Goal: Find specific page/section: Find specific page/section

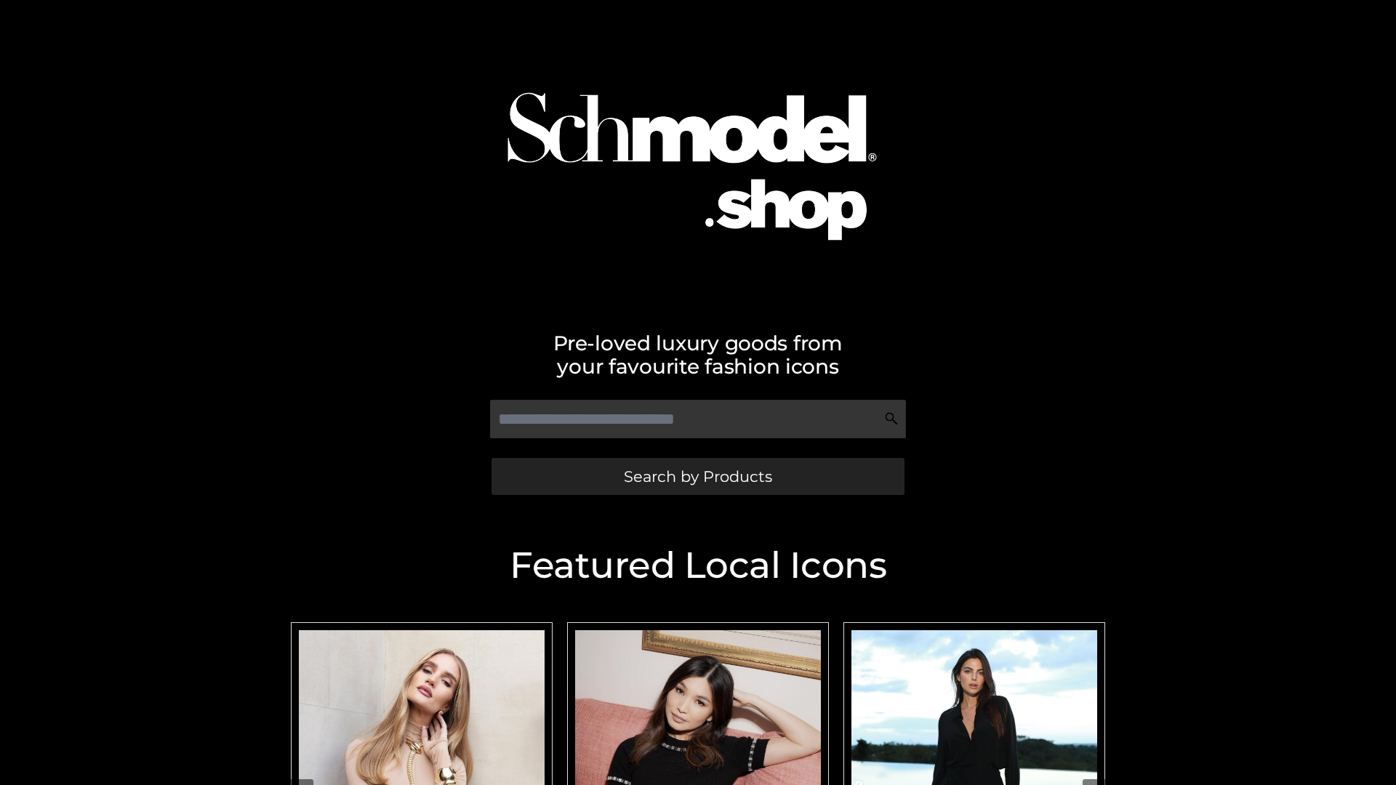
click at [697, 476] on span "Search by Products" at bounding box center [698, 476] width 148 height 15
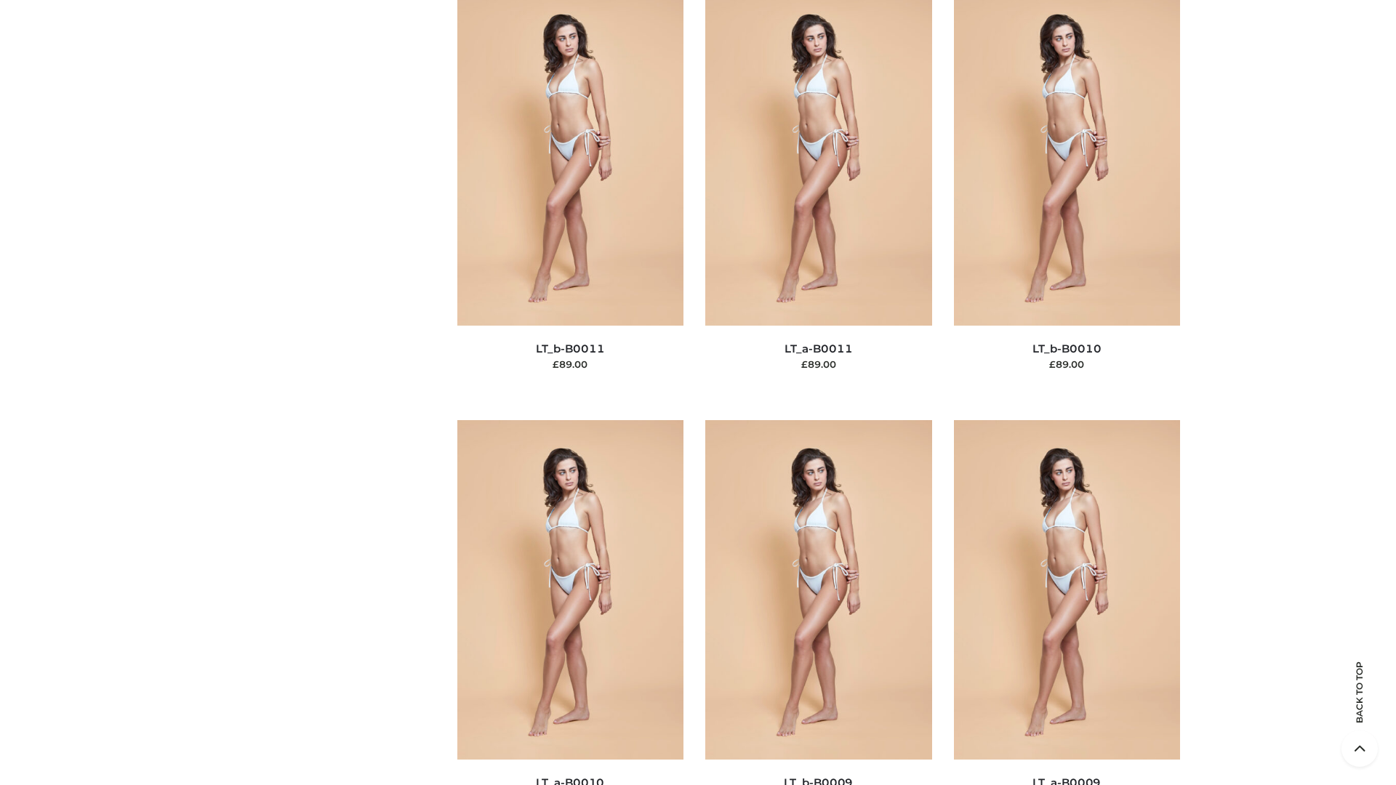
scroll to position [6530, 0]
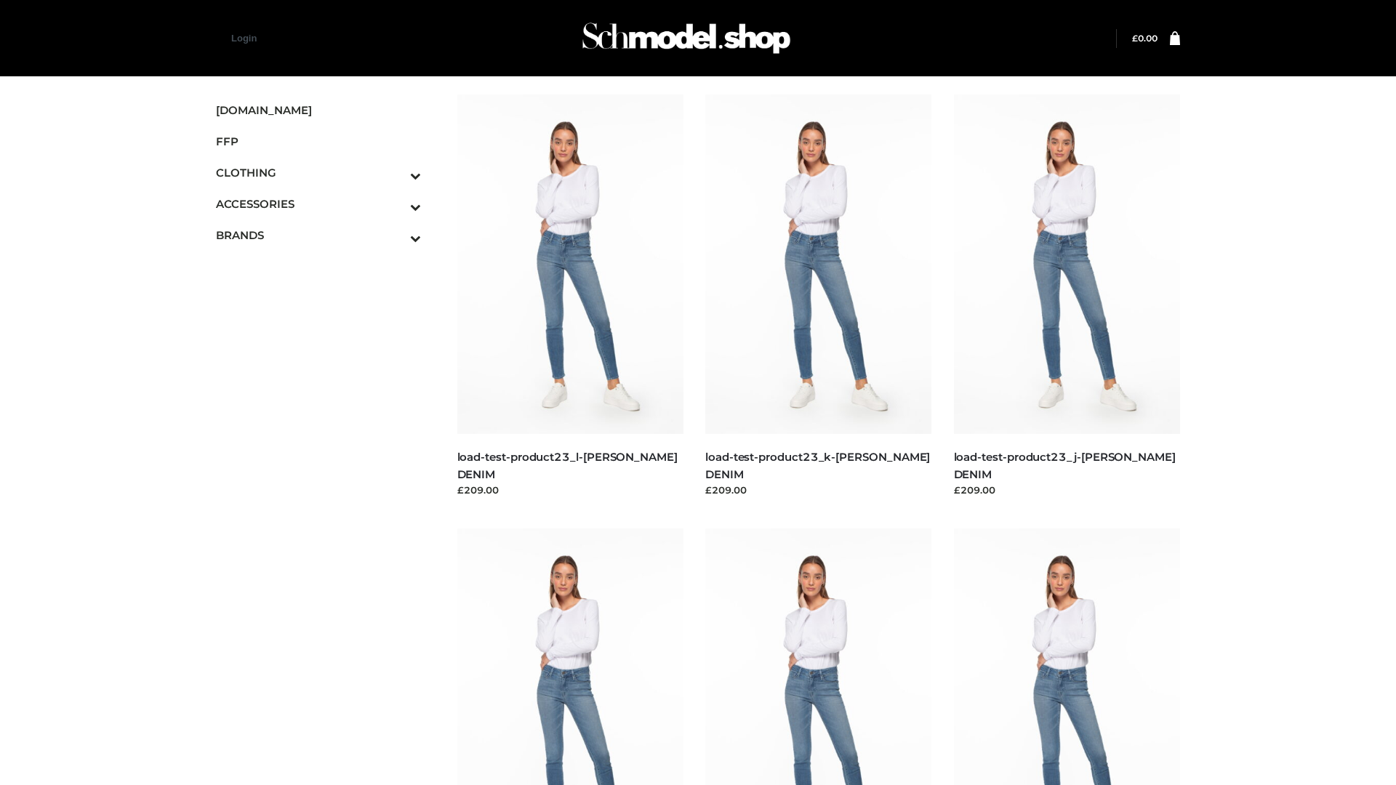
scroll to position [1275, 0]
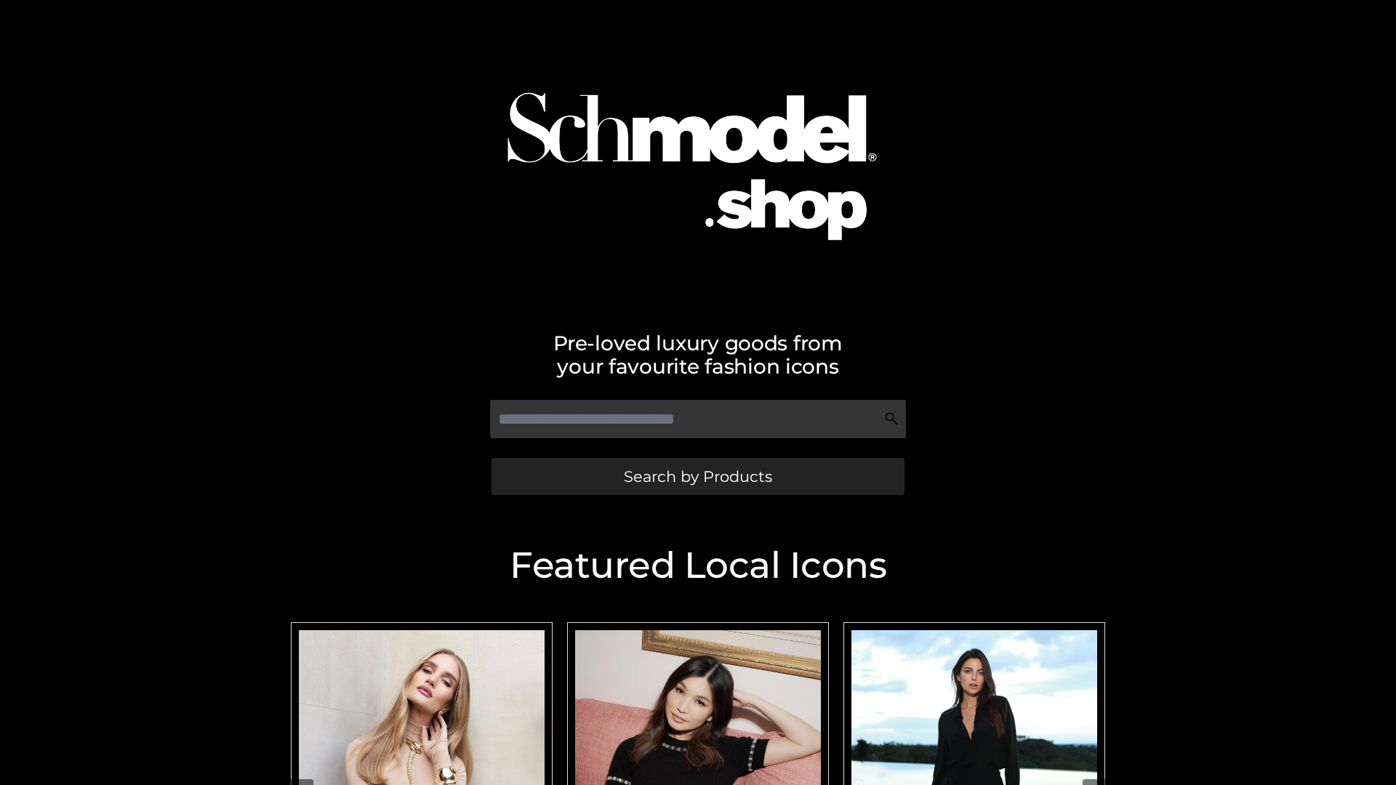
click at [697, 476] on span "Search by Products" at bounding box center [698, 476] width 148 height 15
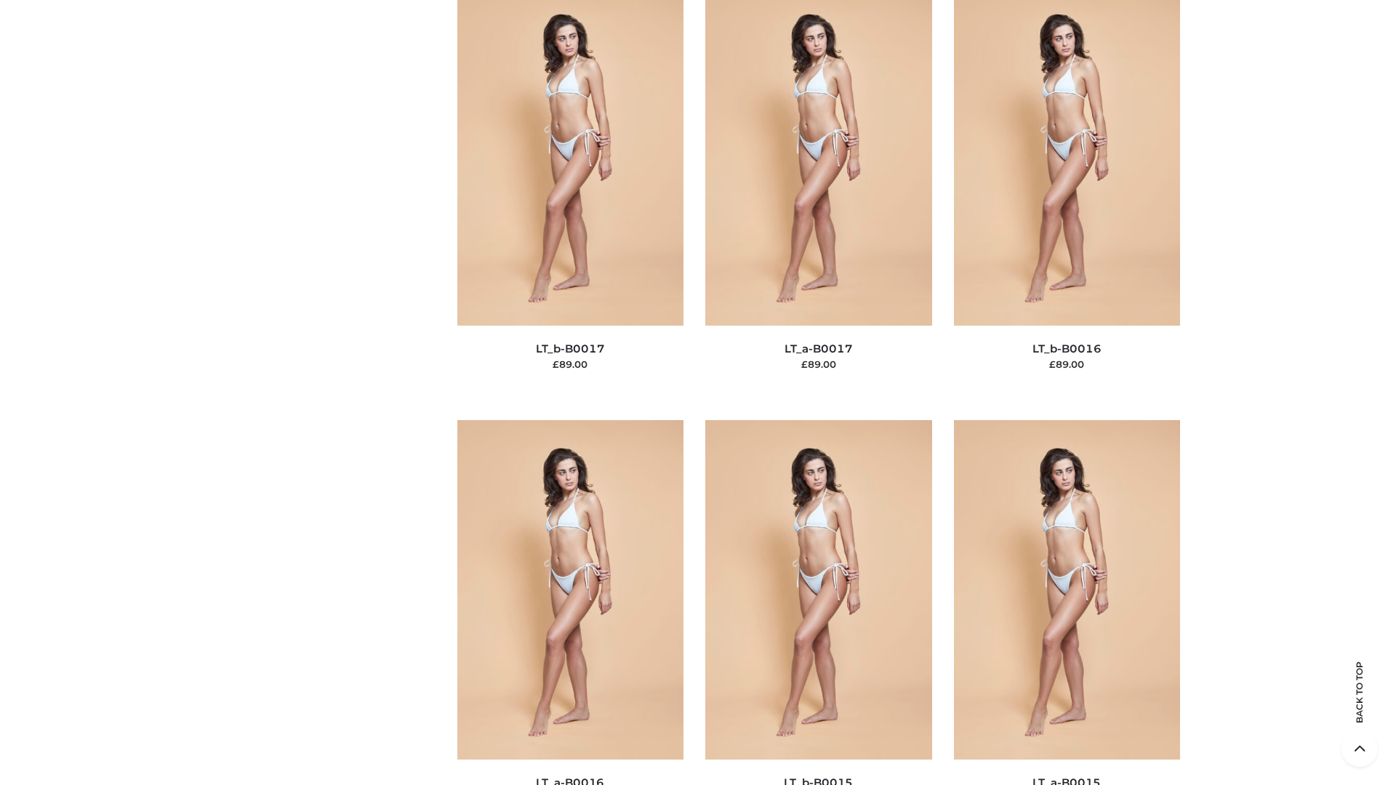
scroll to position [4778, 0]
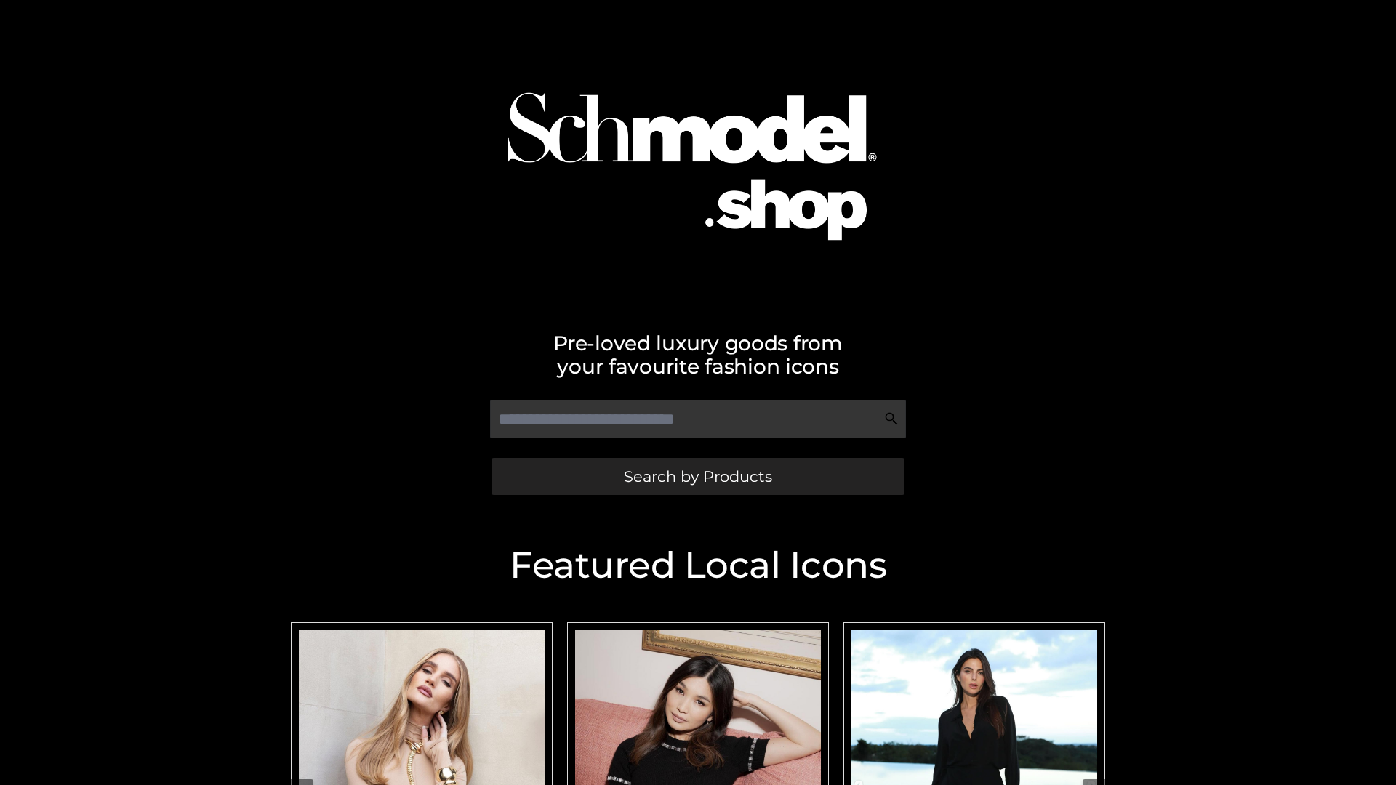
click at [697, 476] on span "Search by Products" at bounding box center [698, 476] width 148 height 15
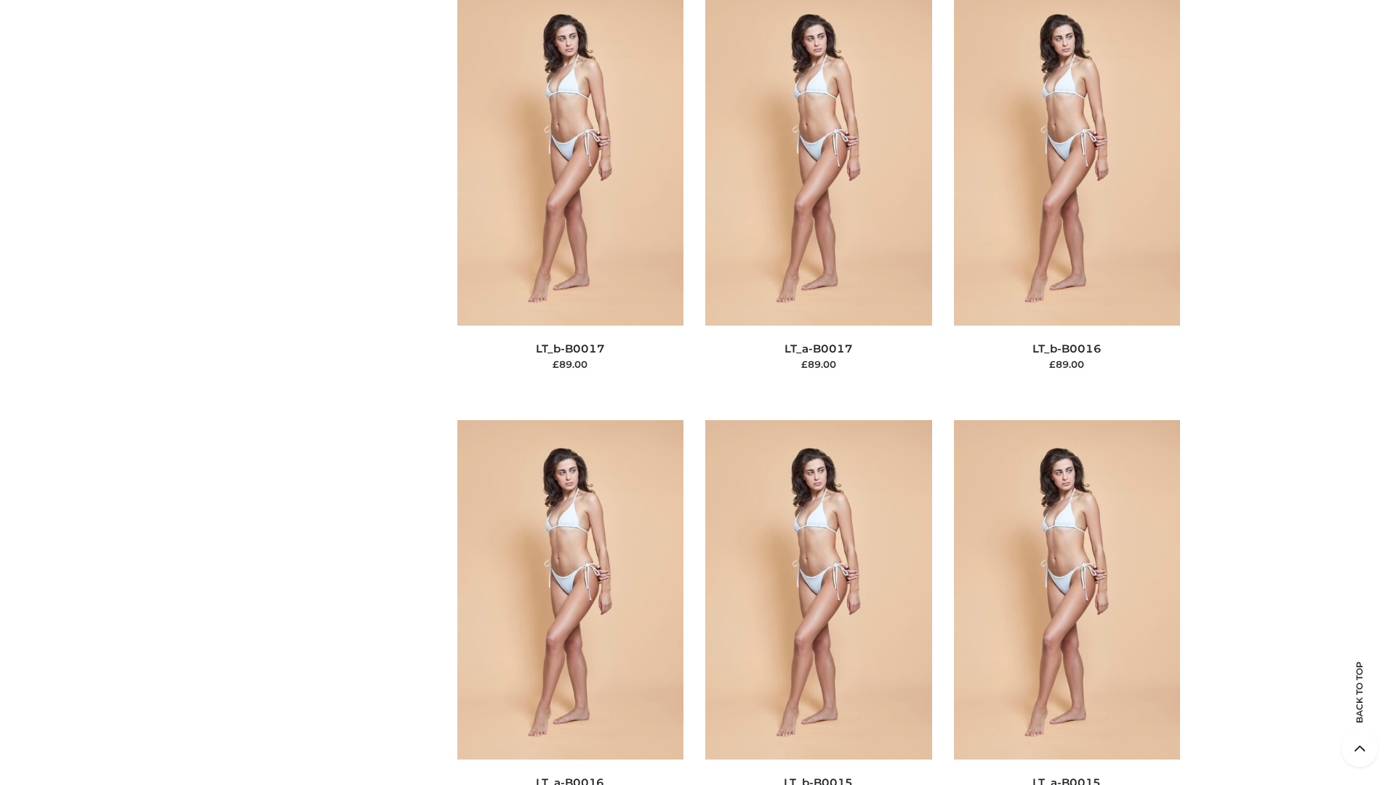
scroll to position [4778, 0]
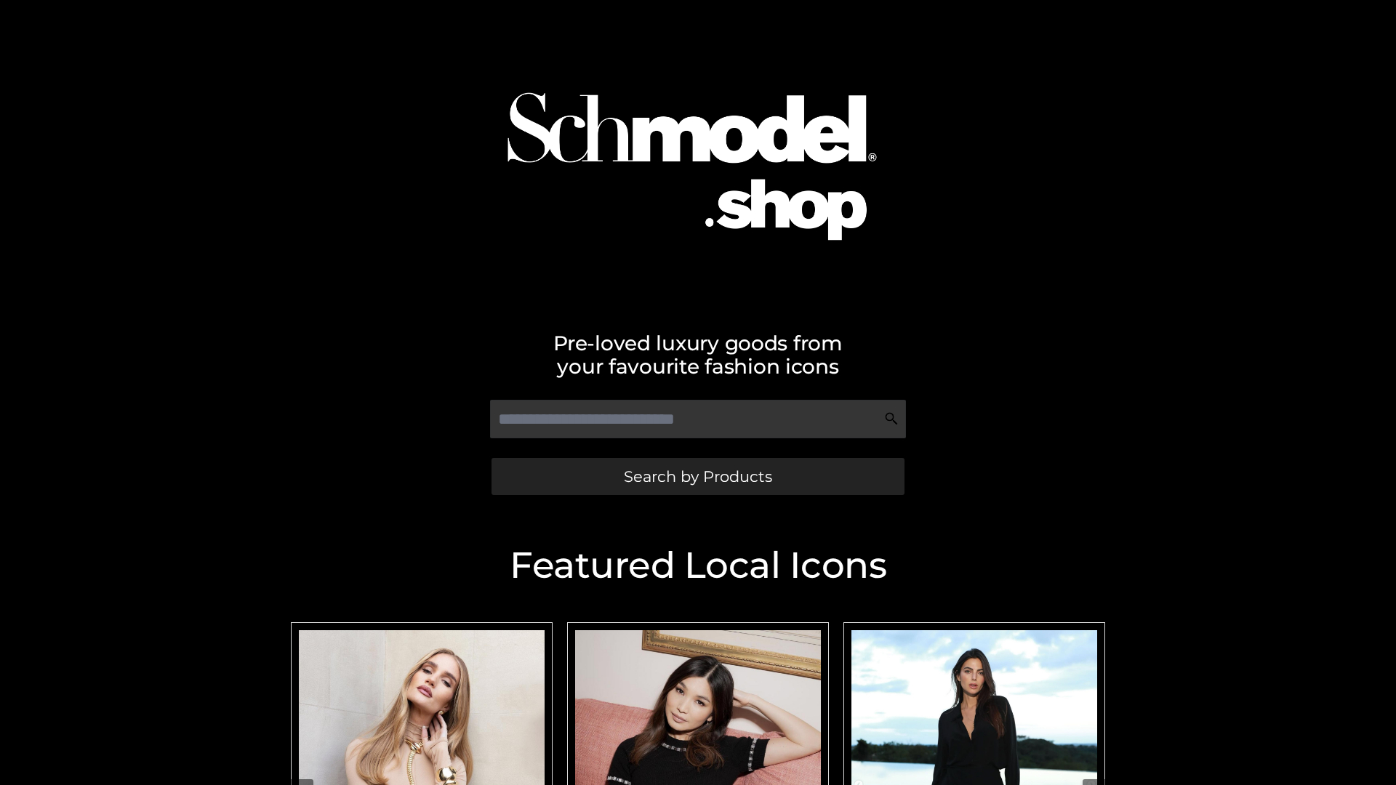
click at [697, 476] on span "Search by Products" at bounding box center [698, 476] width 148 height 15
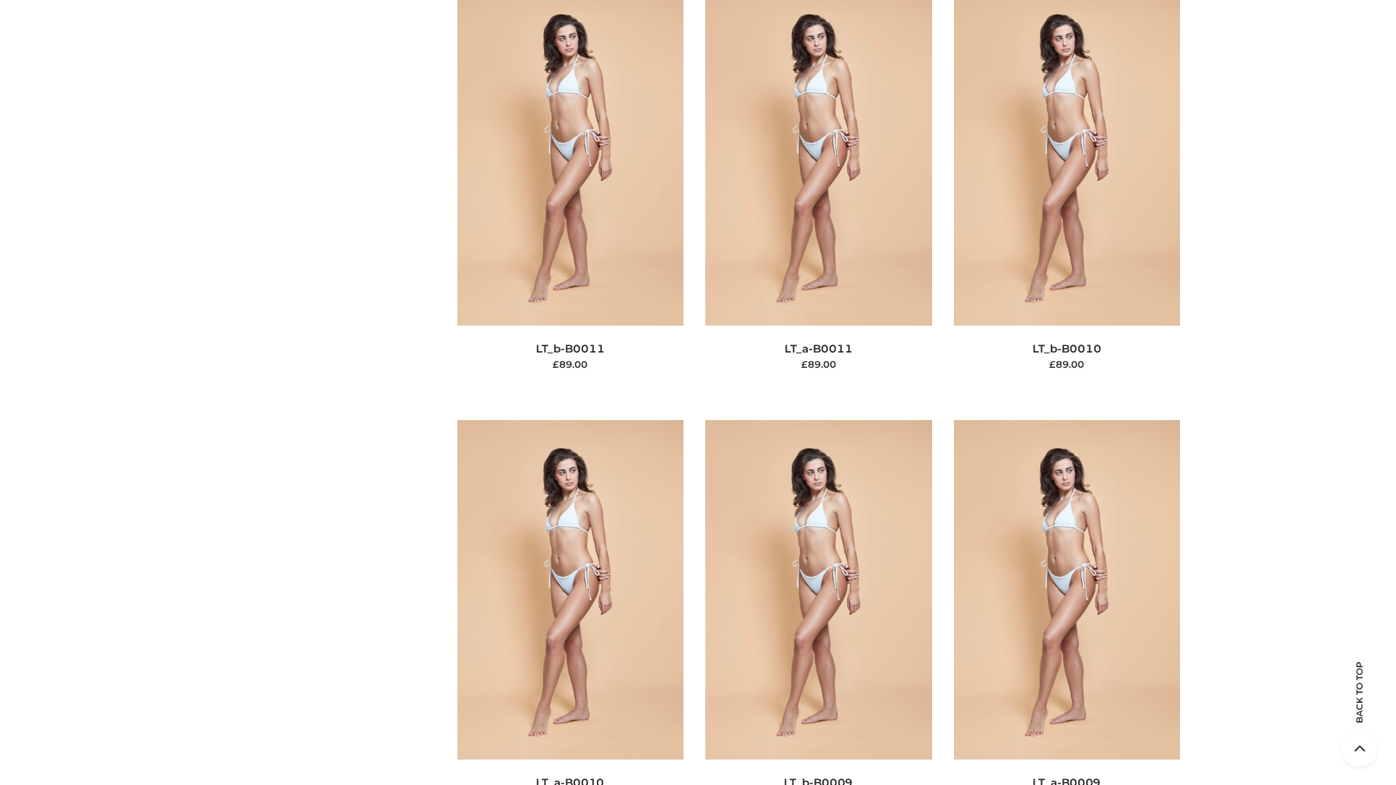
scroll to position [6530, 0]
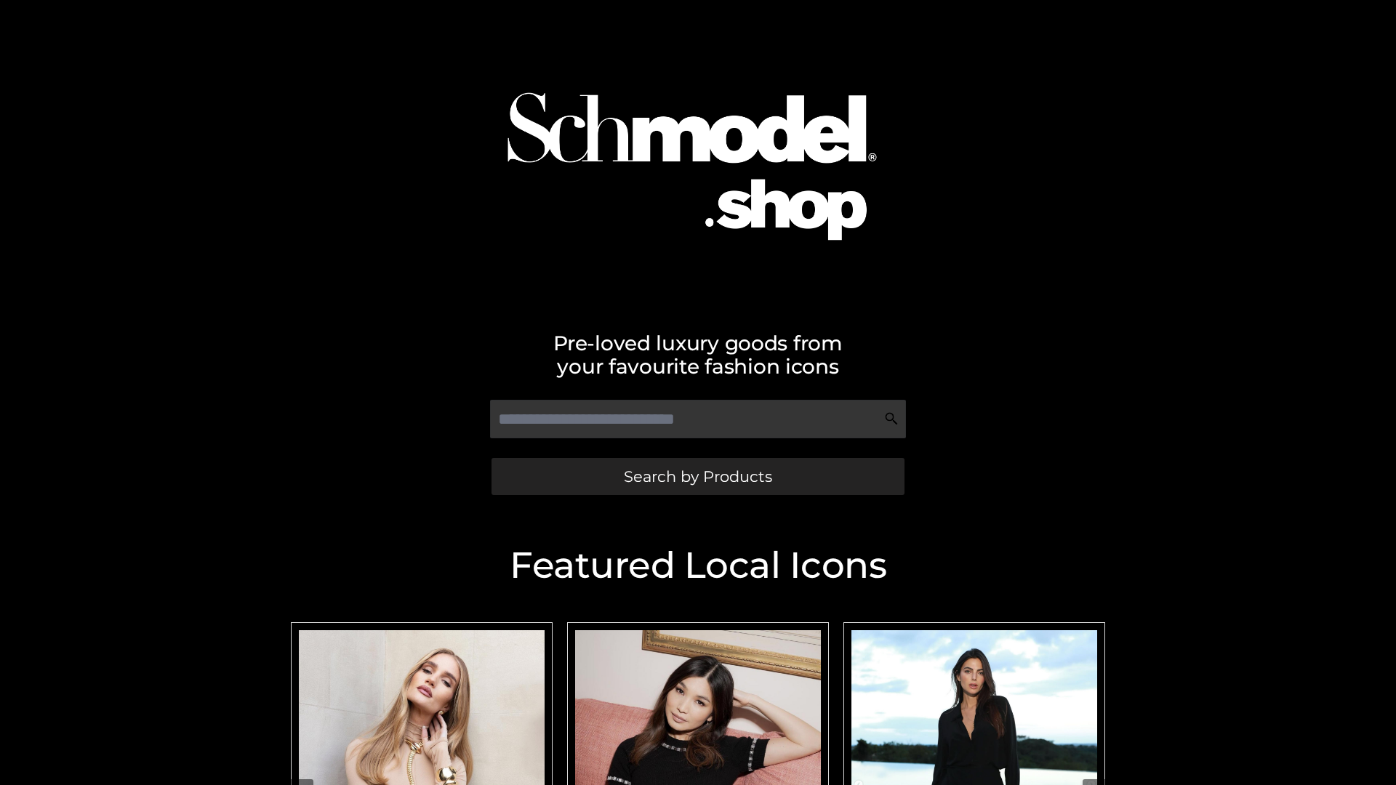
click at [697, 476] on span "Search by Products" at bounding box center [698, 476] width 148 height 15
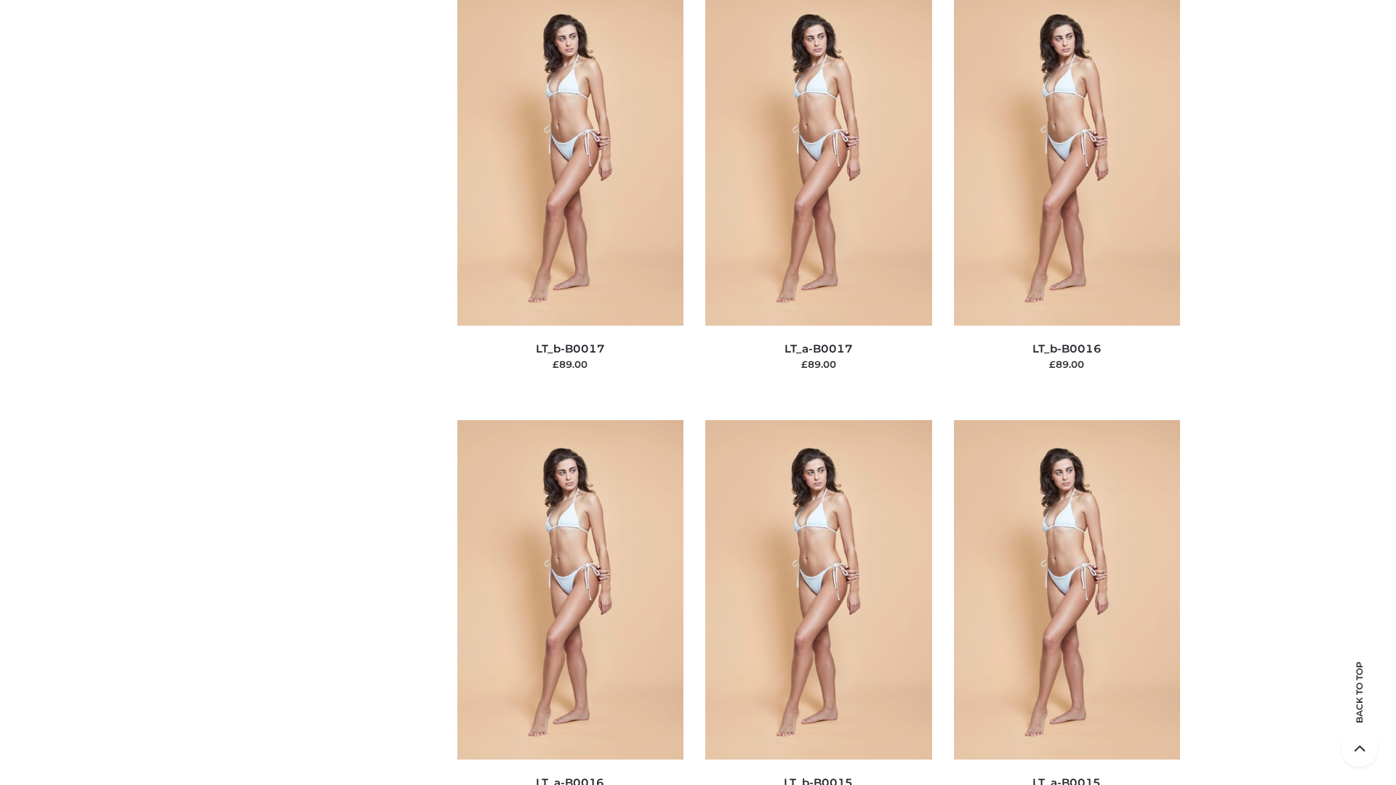
scroll to position [4778, 0]
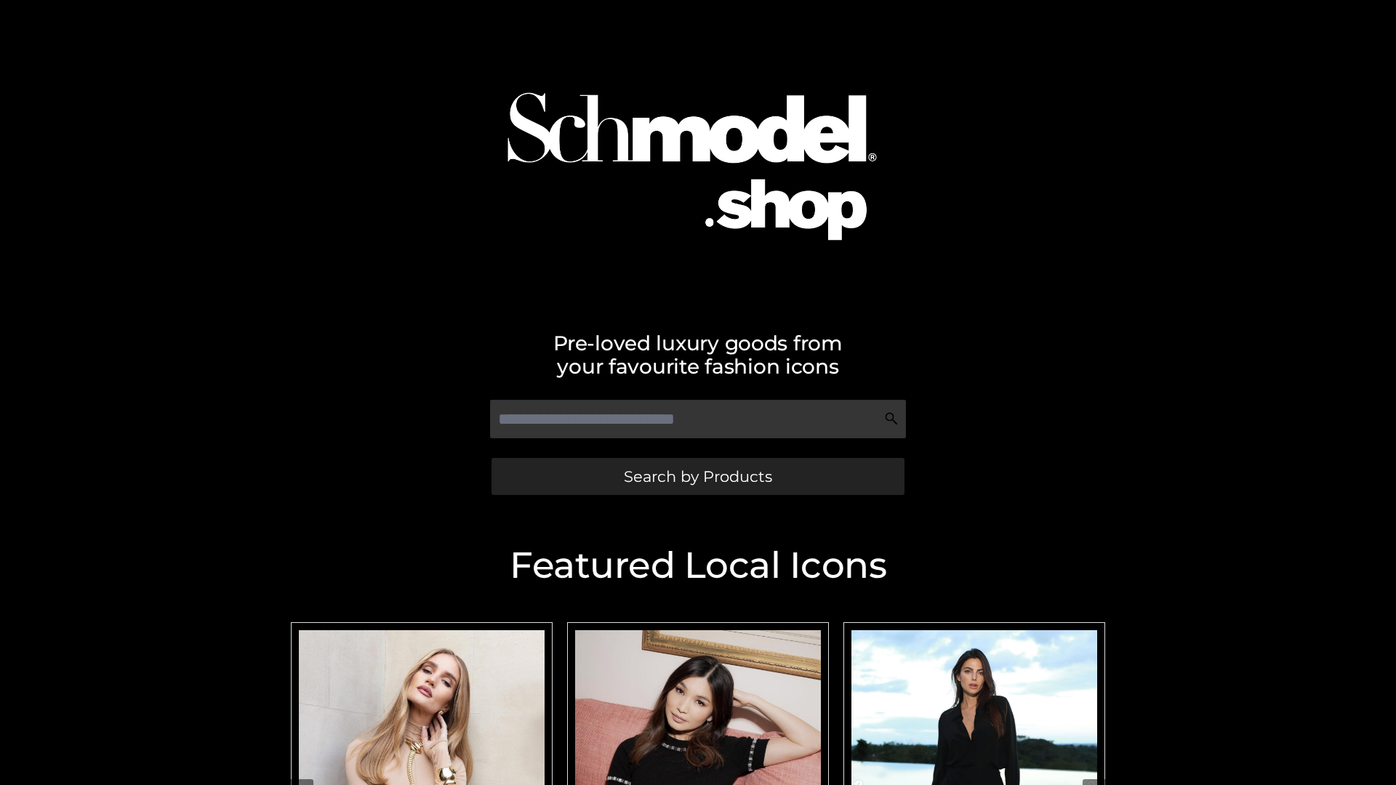
click at [697, 476] on span "Search by Products" at bounding box center [698, 476] width 148 height 15
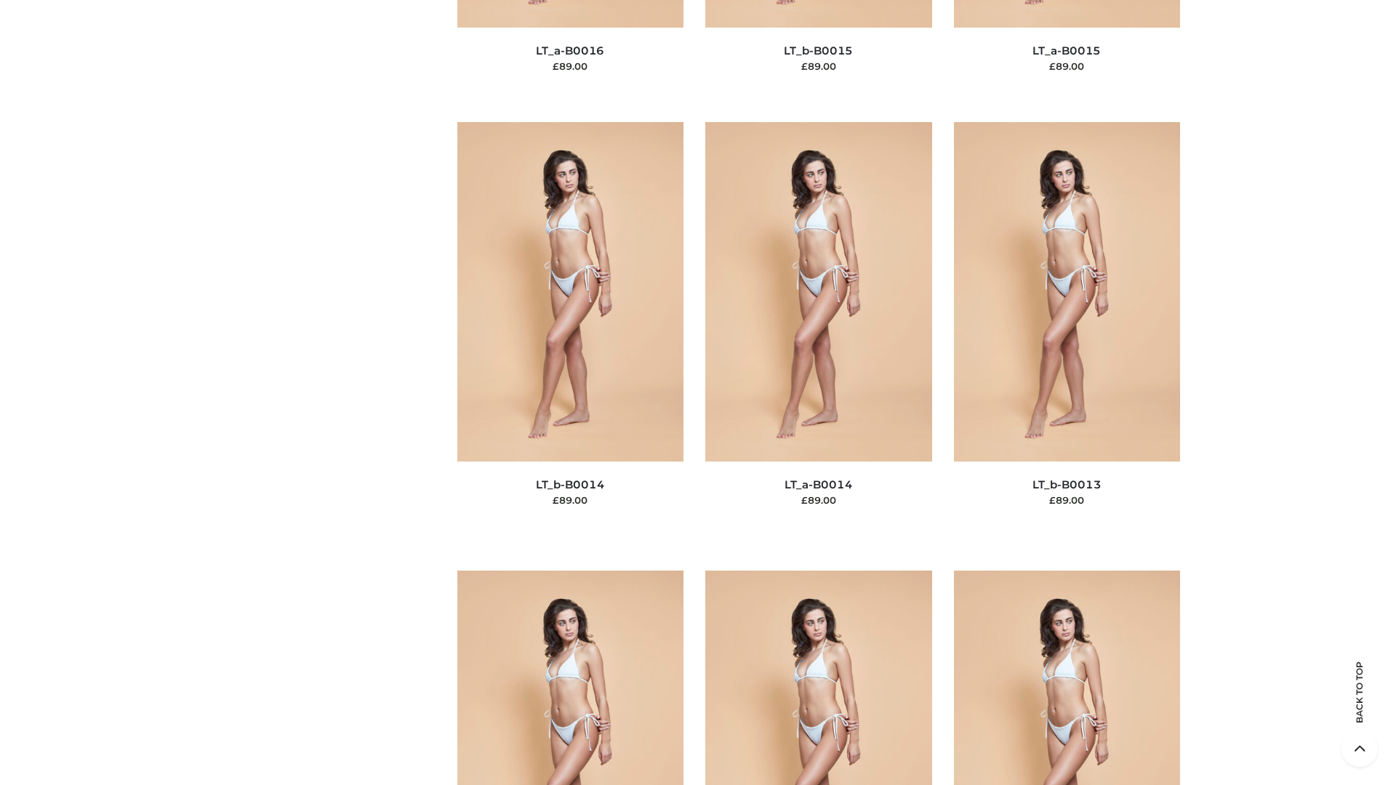
scroll to position [5171, 0]
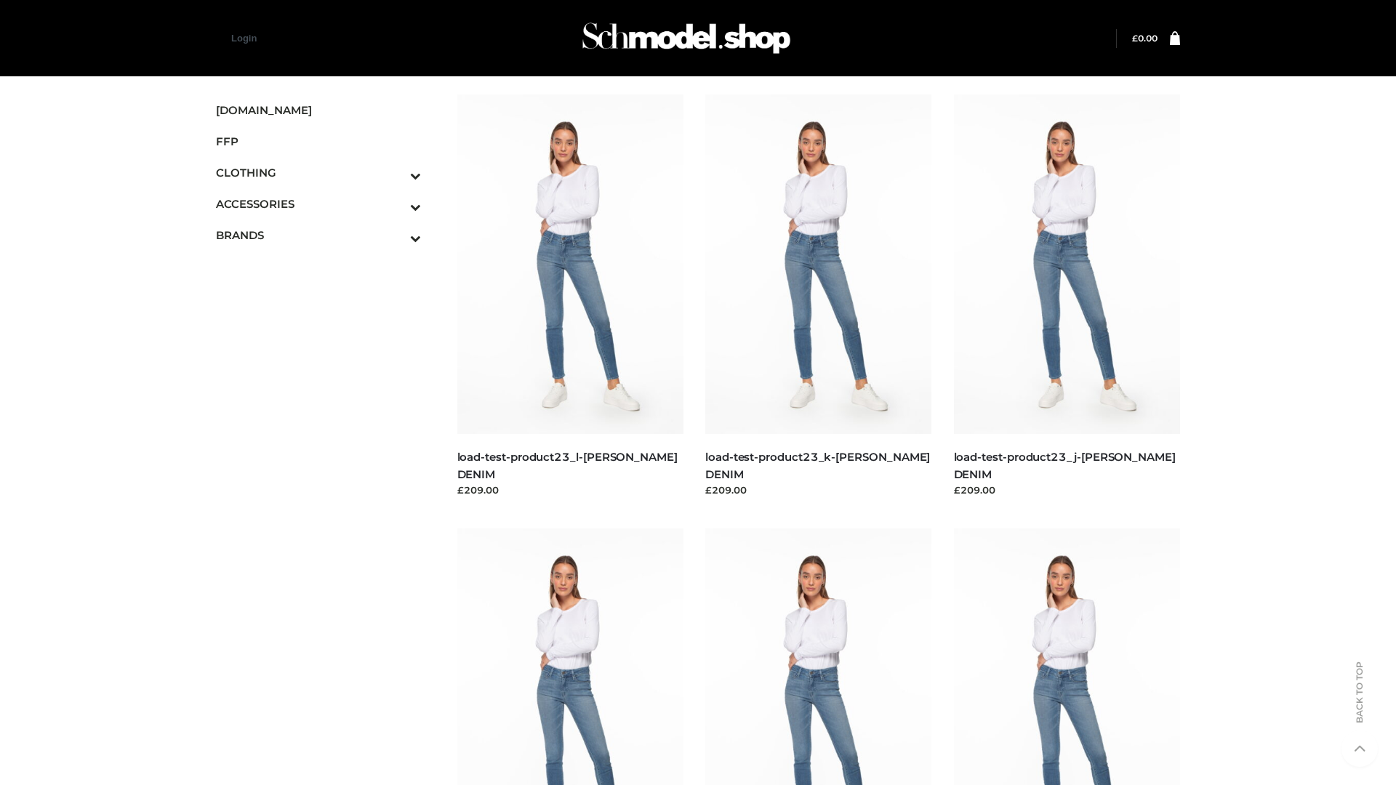
scroll to position [1275, 0]
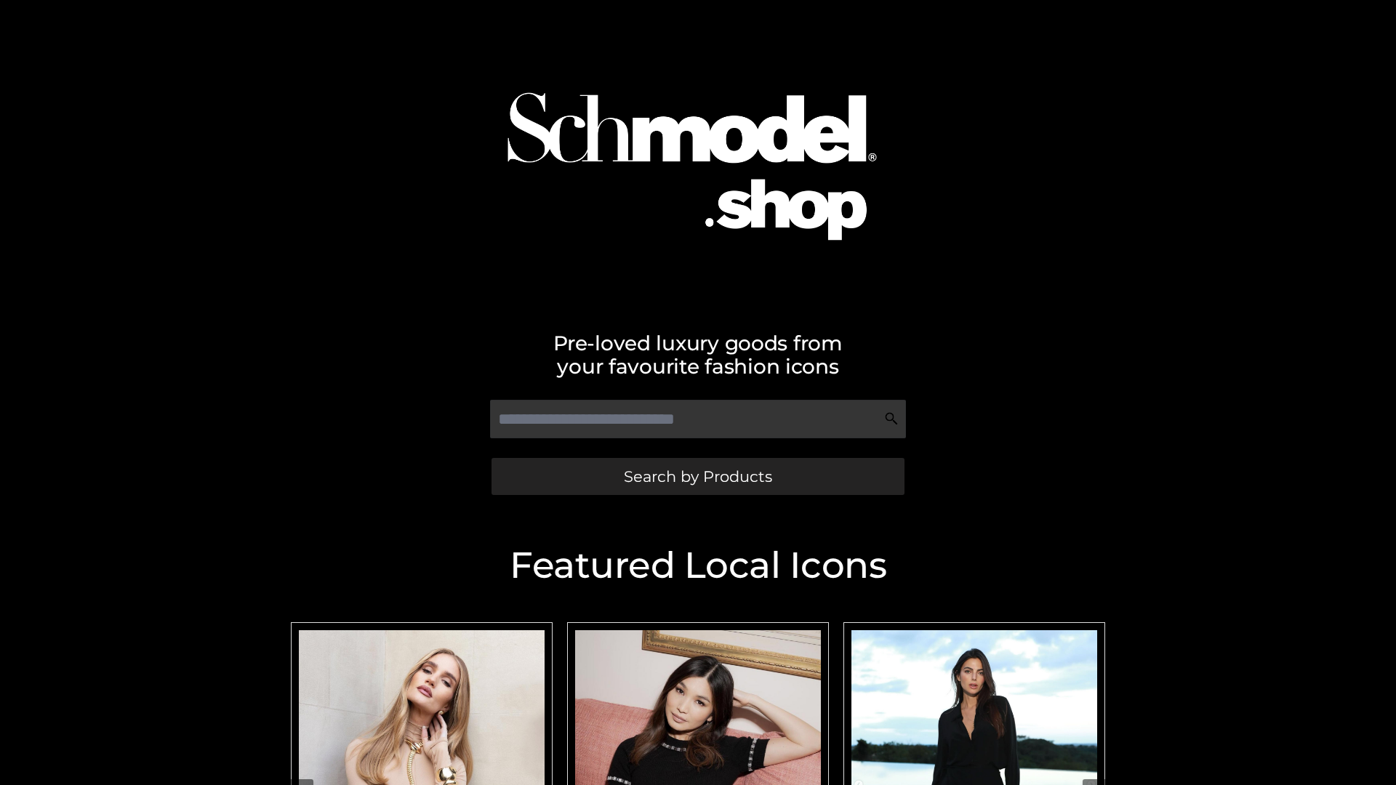
click at [697, 476] on span "Search by Products" at bounding box center [698, 476] width 148 height 15
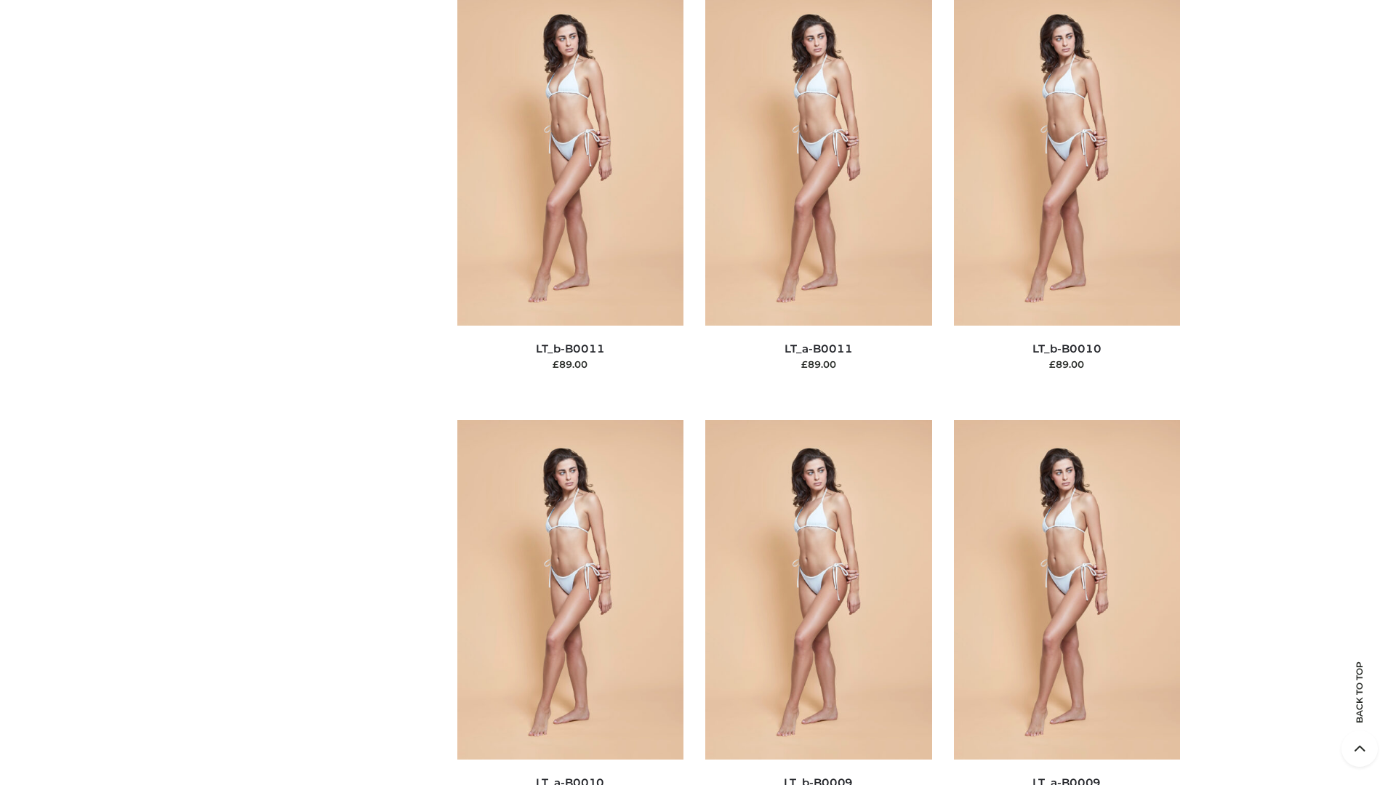
scroll to position [6530, 0]
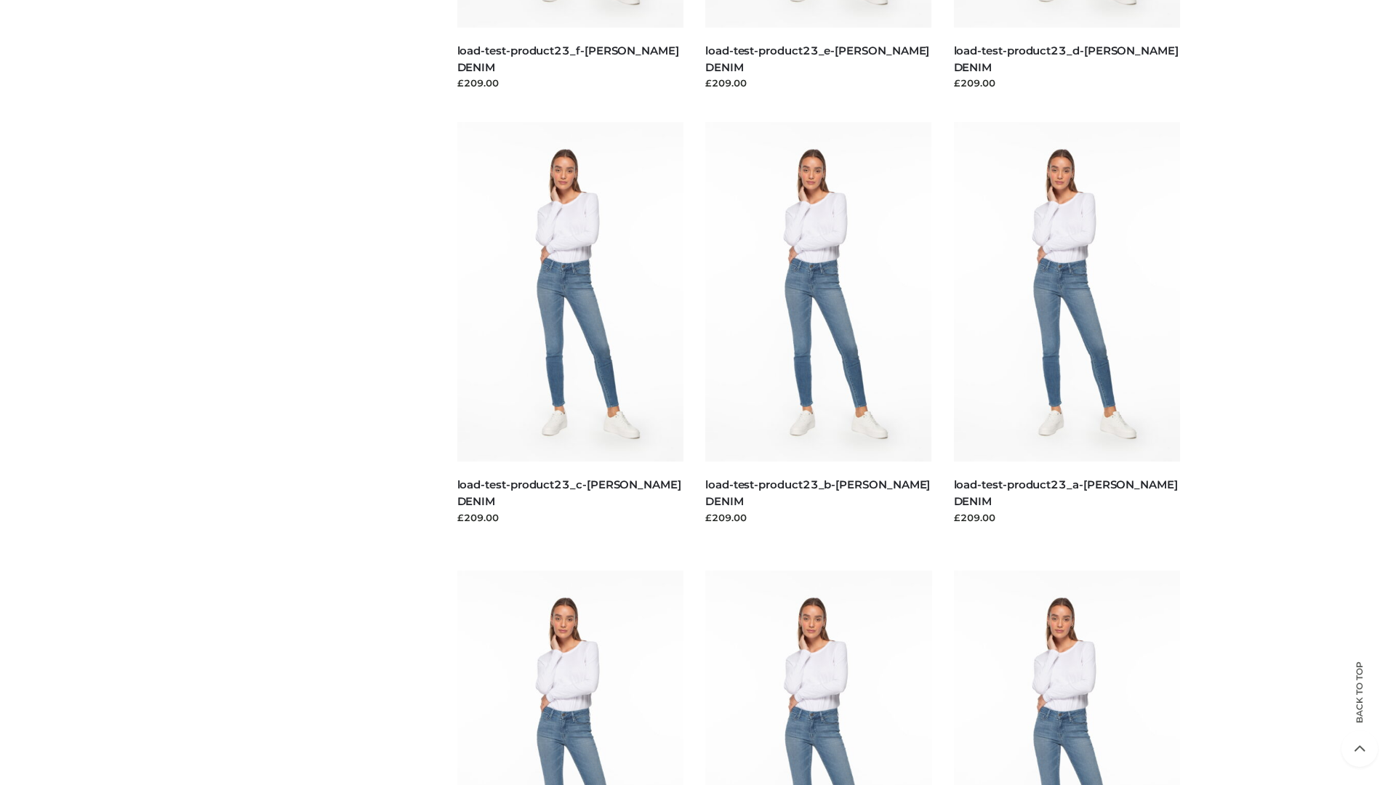
scroll to position [1275, 0]
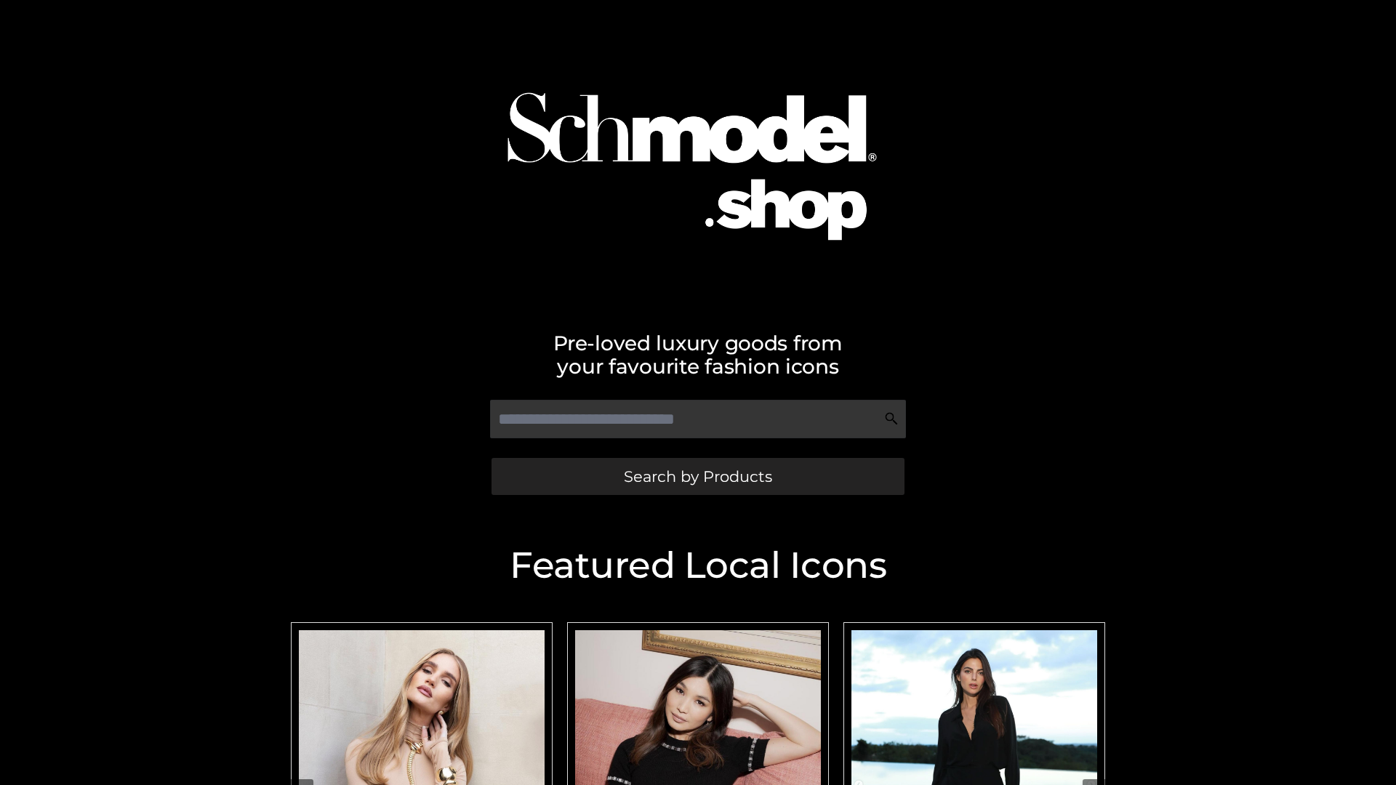
click at [697, 476] on span "Search by Products" at bounding box center [698, 476] width 148 height 15
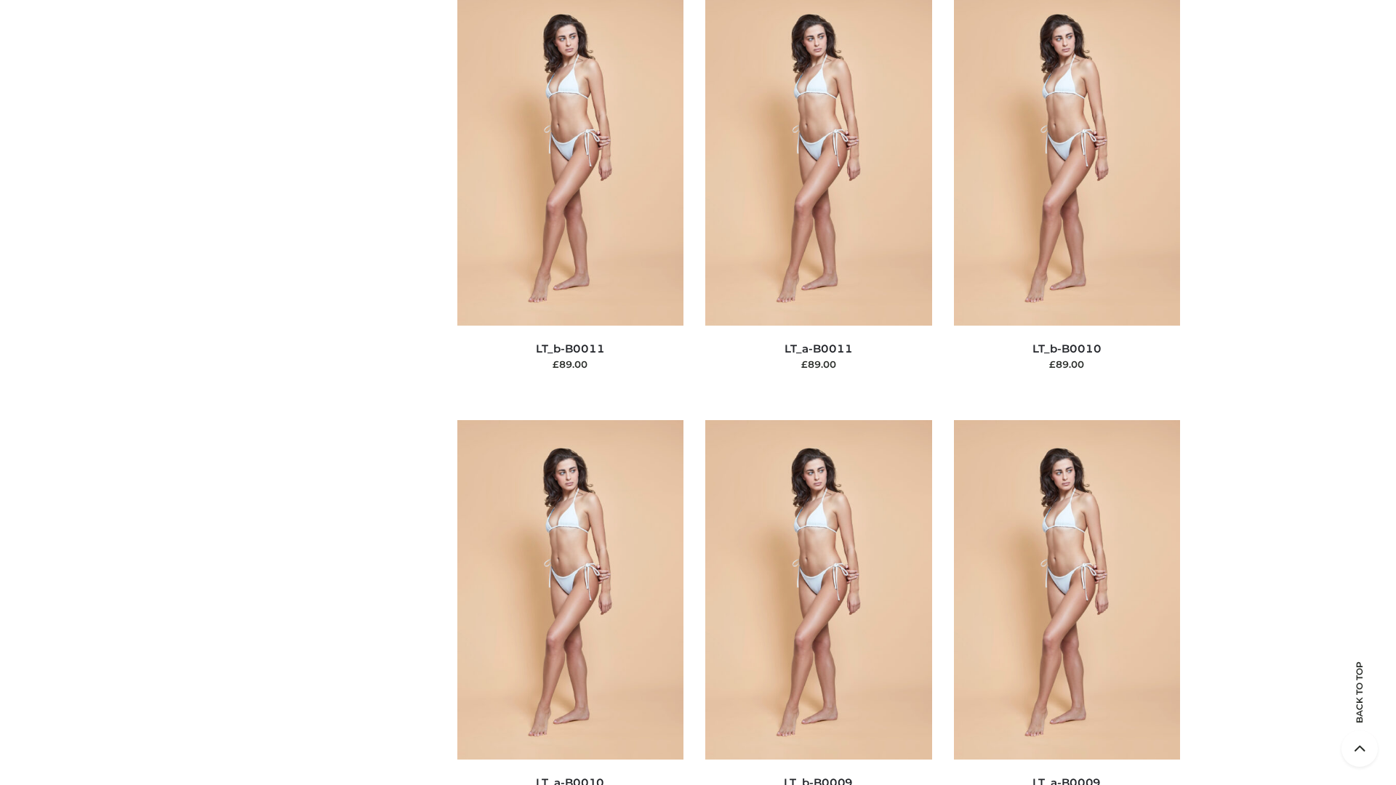
scroll to position [6530, 0]
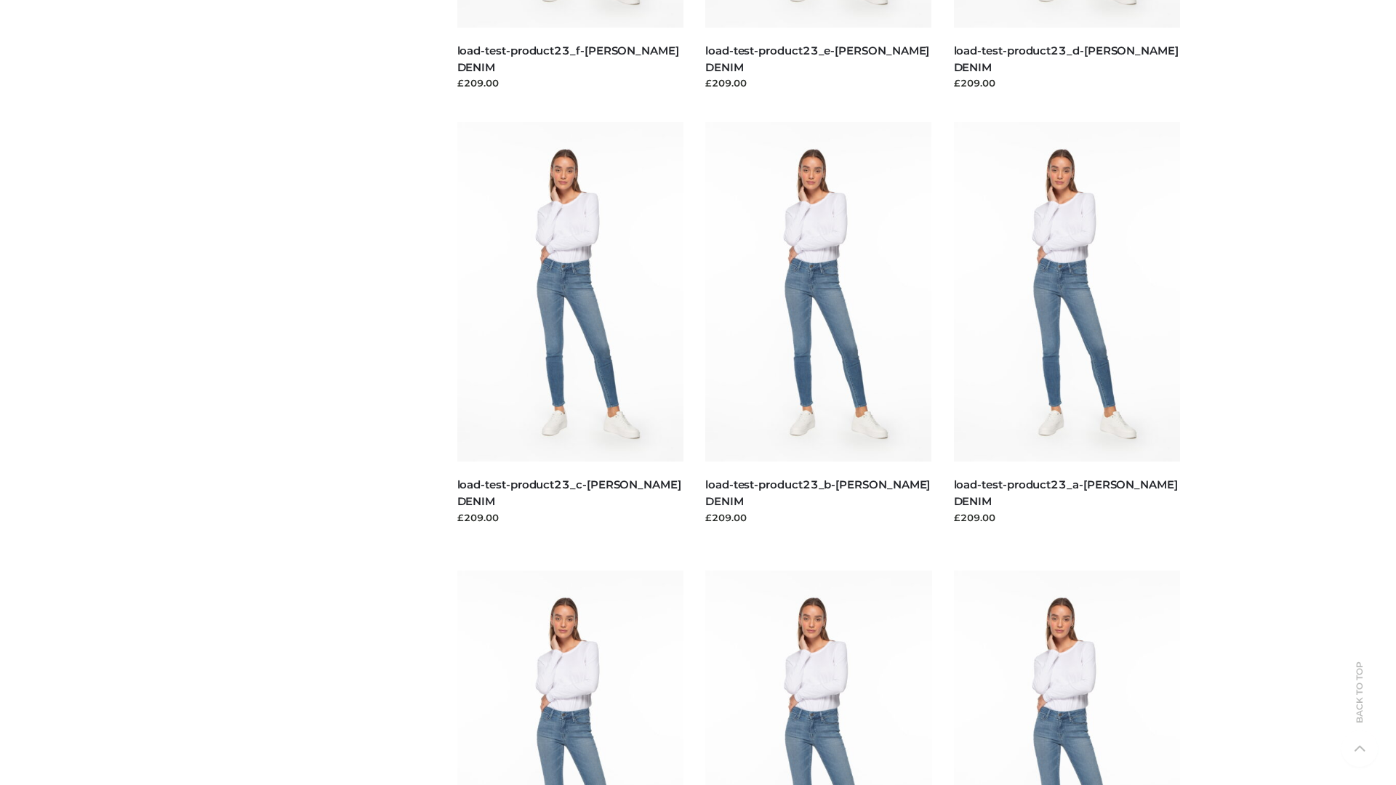
scroll to position [1275, 0]
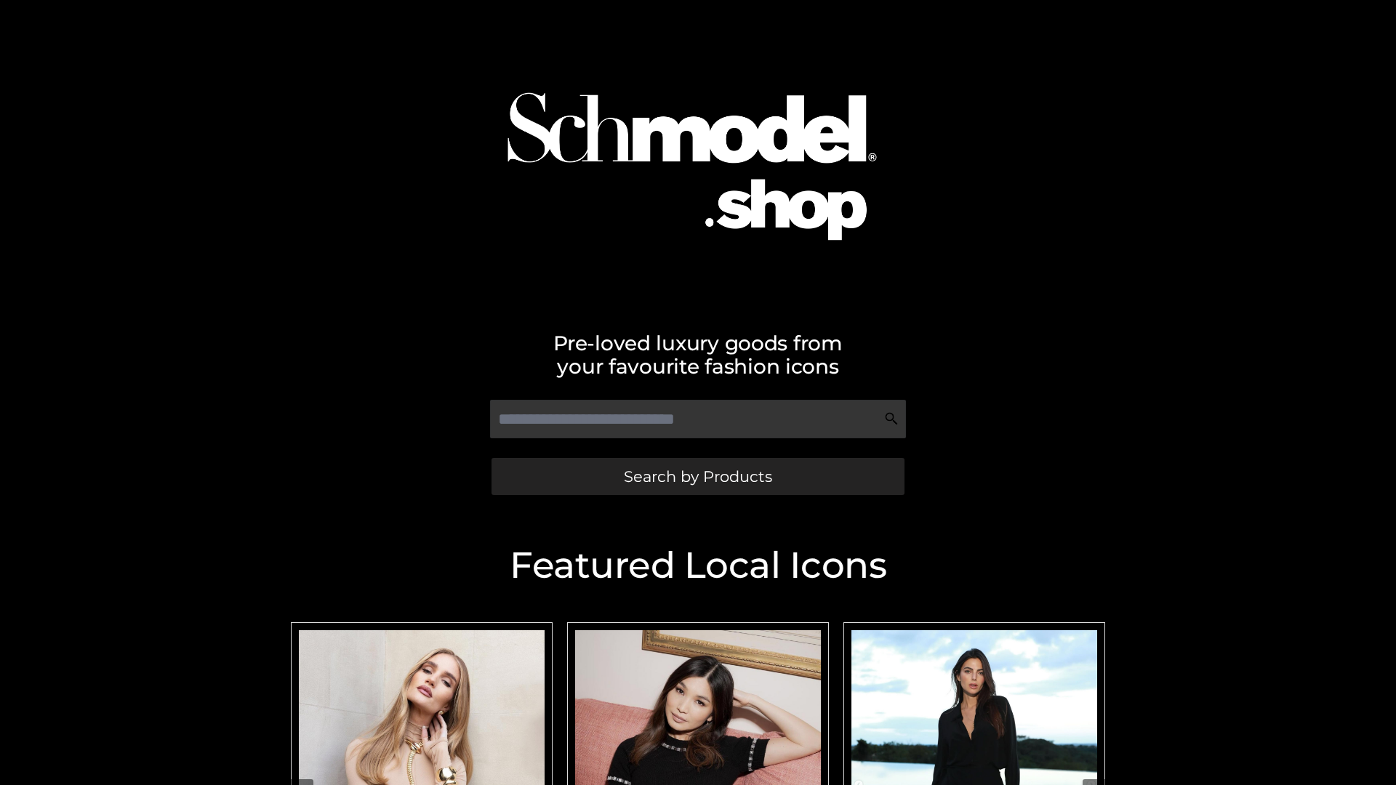
click at [697, 476] on span "Search by Products" at bounding box center [698, 476] width 148 height 15
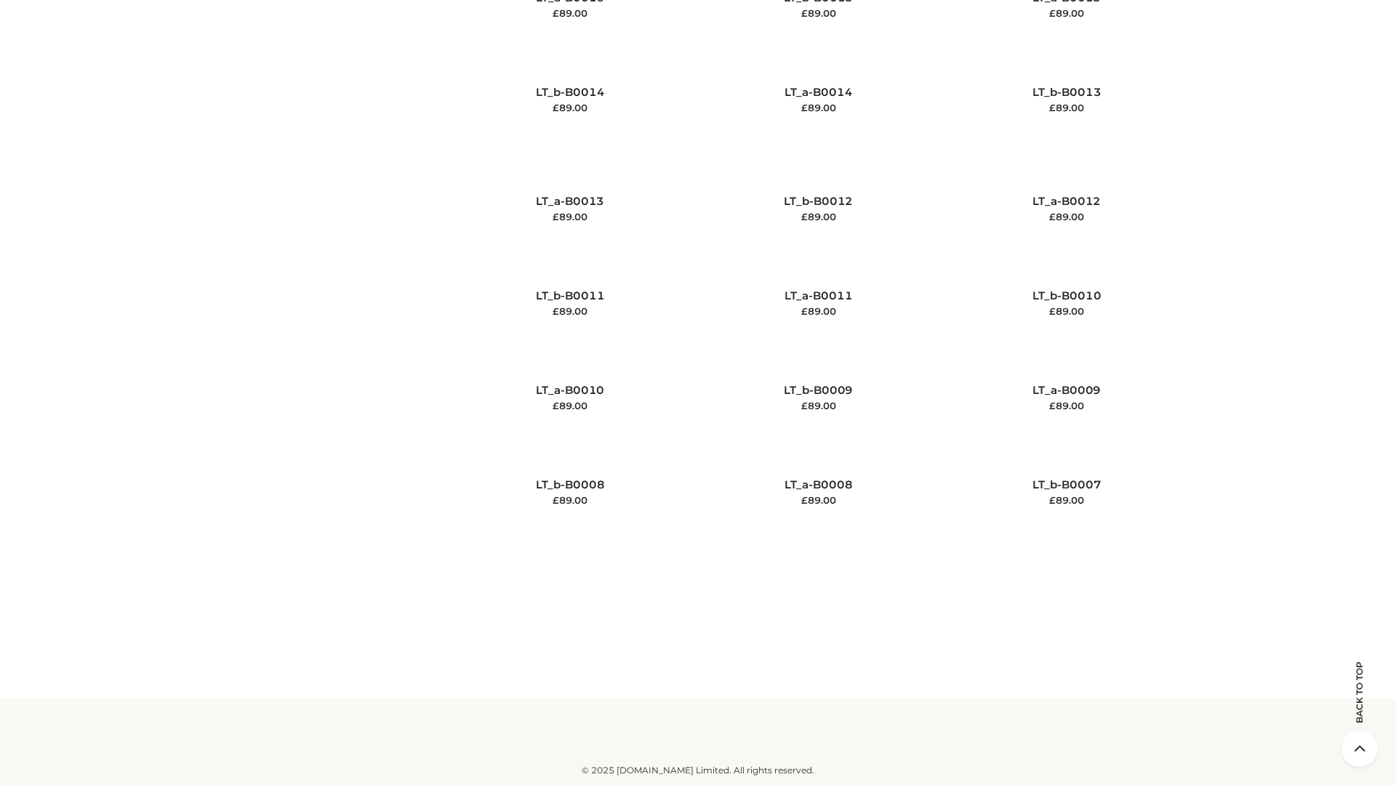
scroll to position [6530, 0]
